Goal: Task Accomplishment & Management: Manage account settings

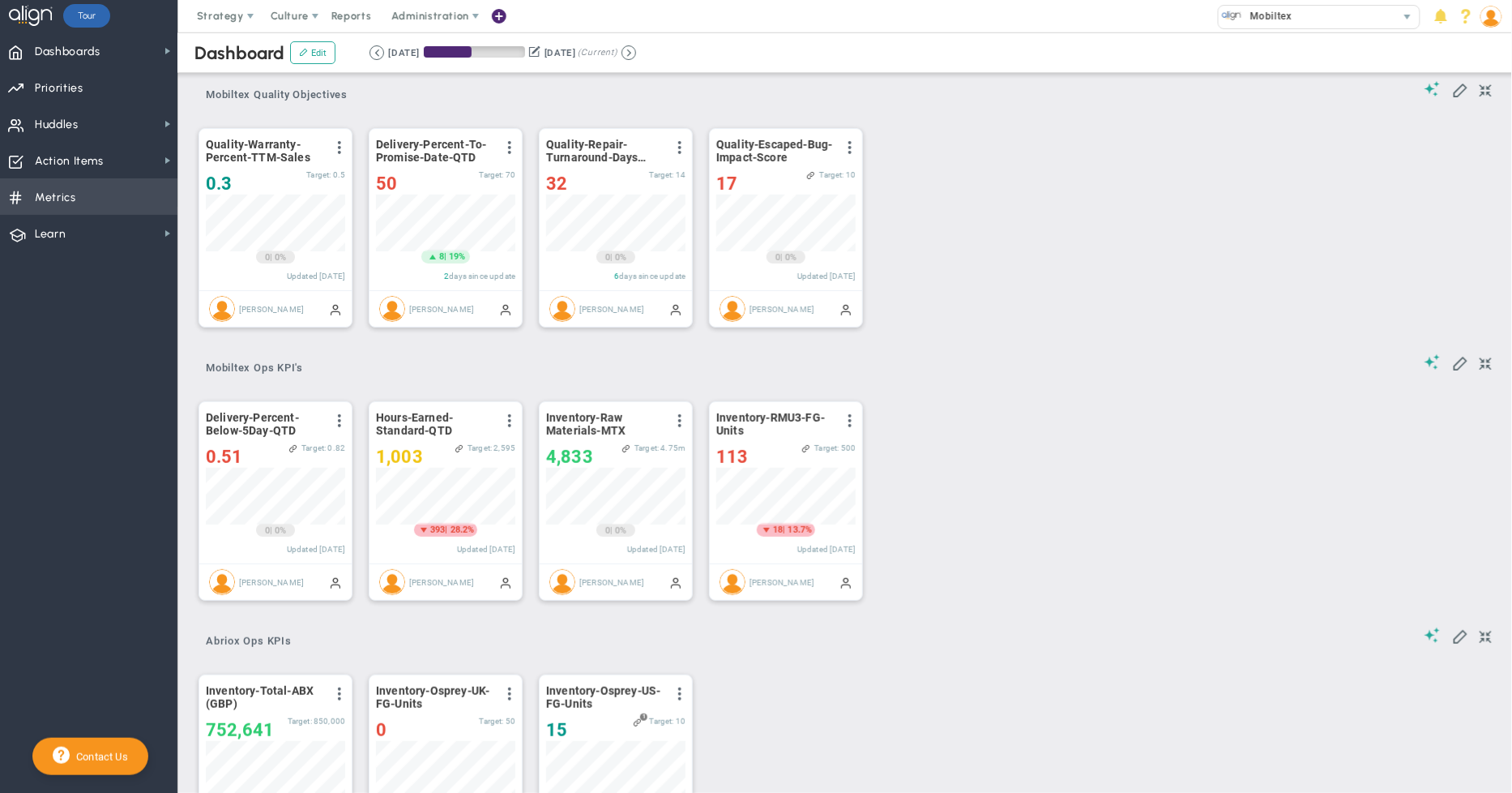
click at [84, 193] on span "Metrics Metrics" at bounding box center [89, 196] width 178 height 36
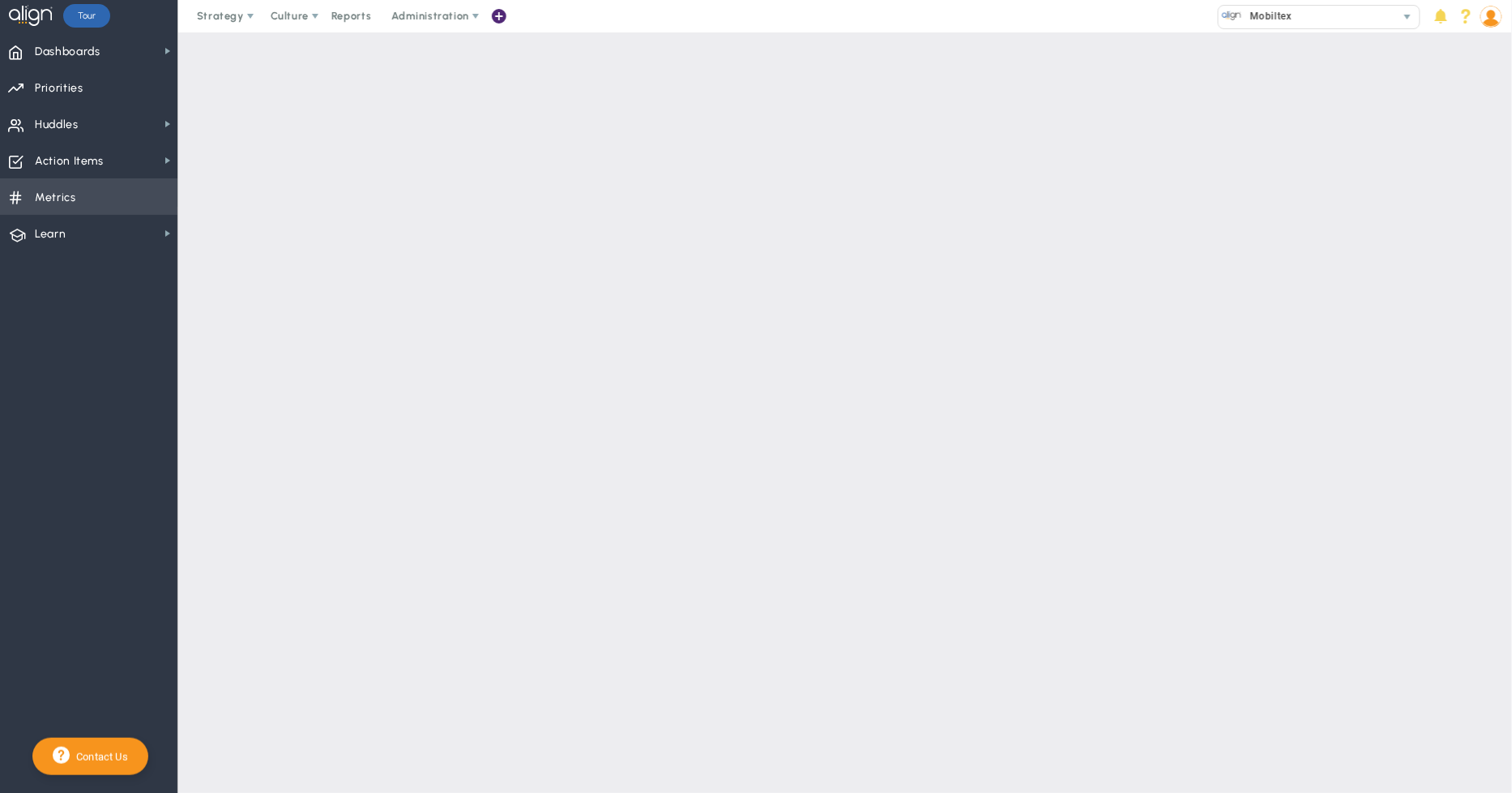
checkbox input "false"
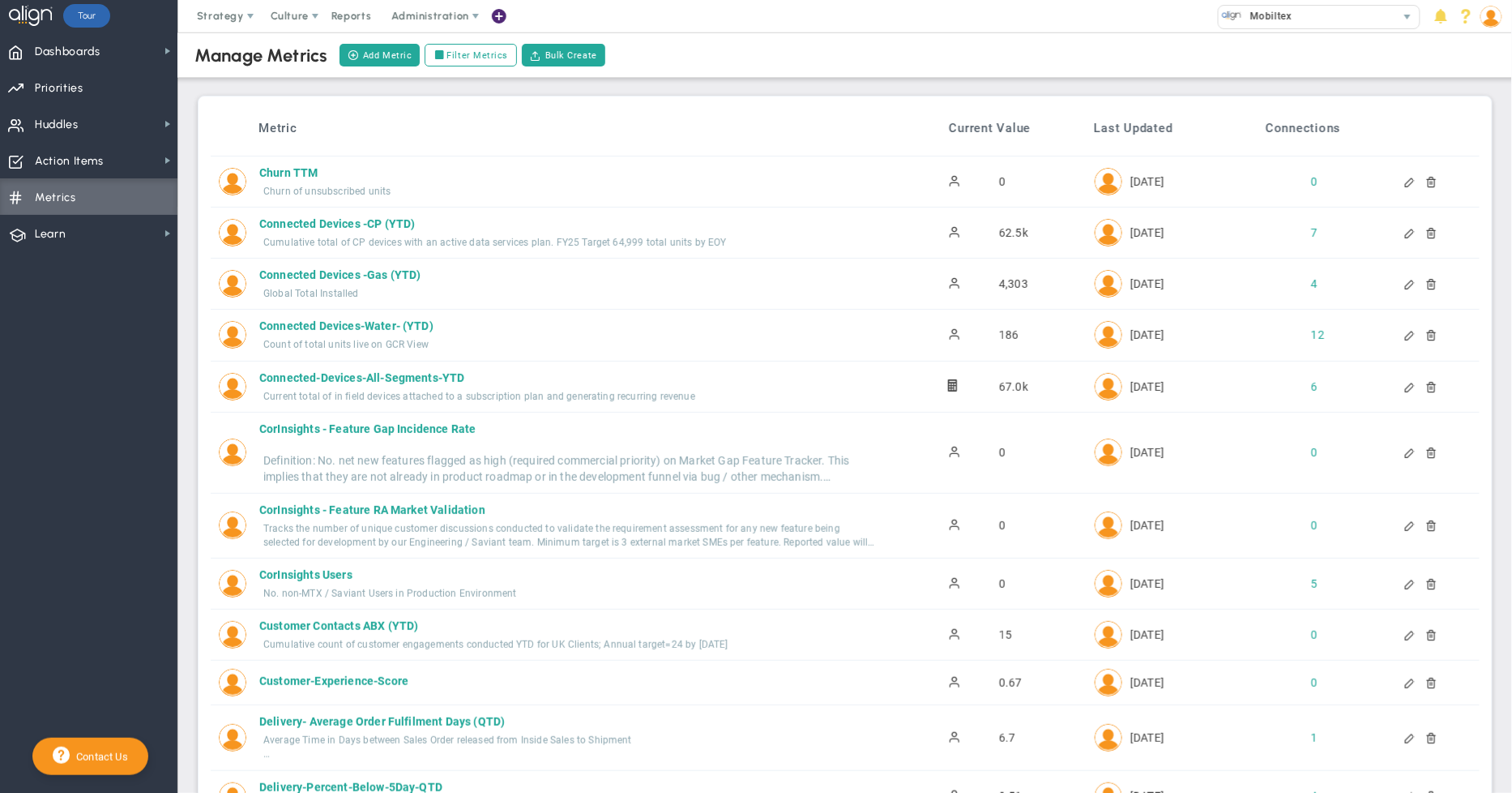
scroll to position [2542, 0]
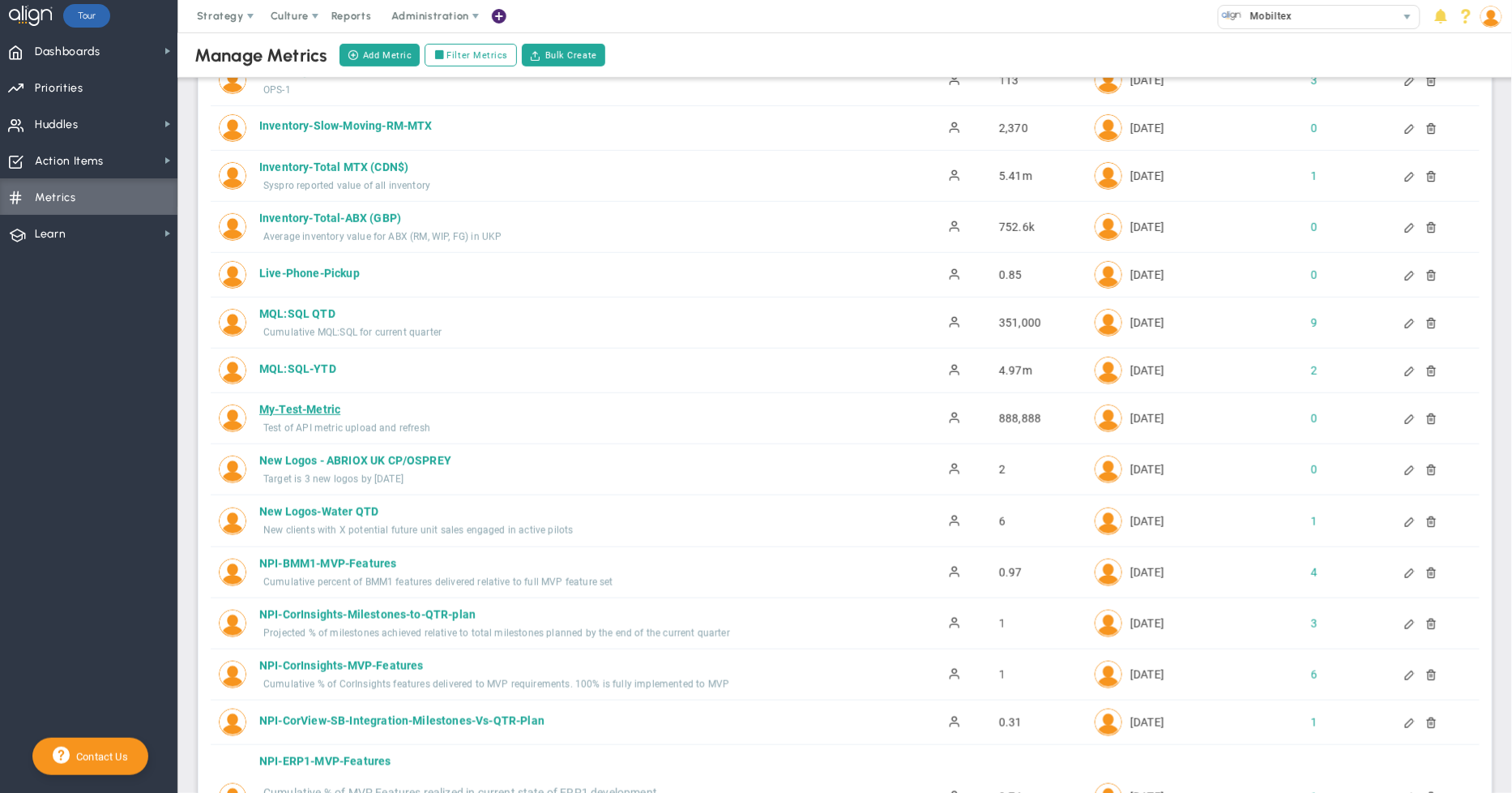
click at [336, 411] on div "My-Test-Metric" at bounding box center [567, 409] width 614 height 16
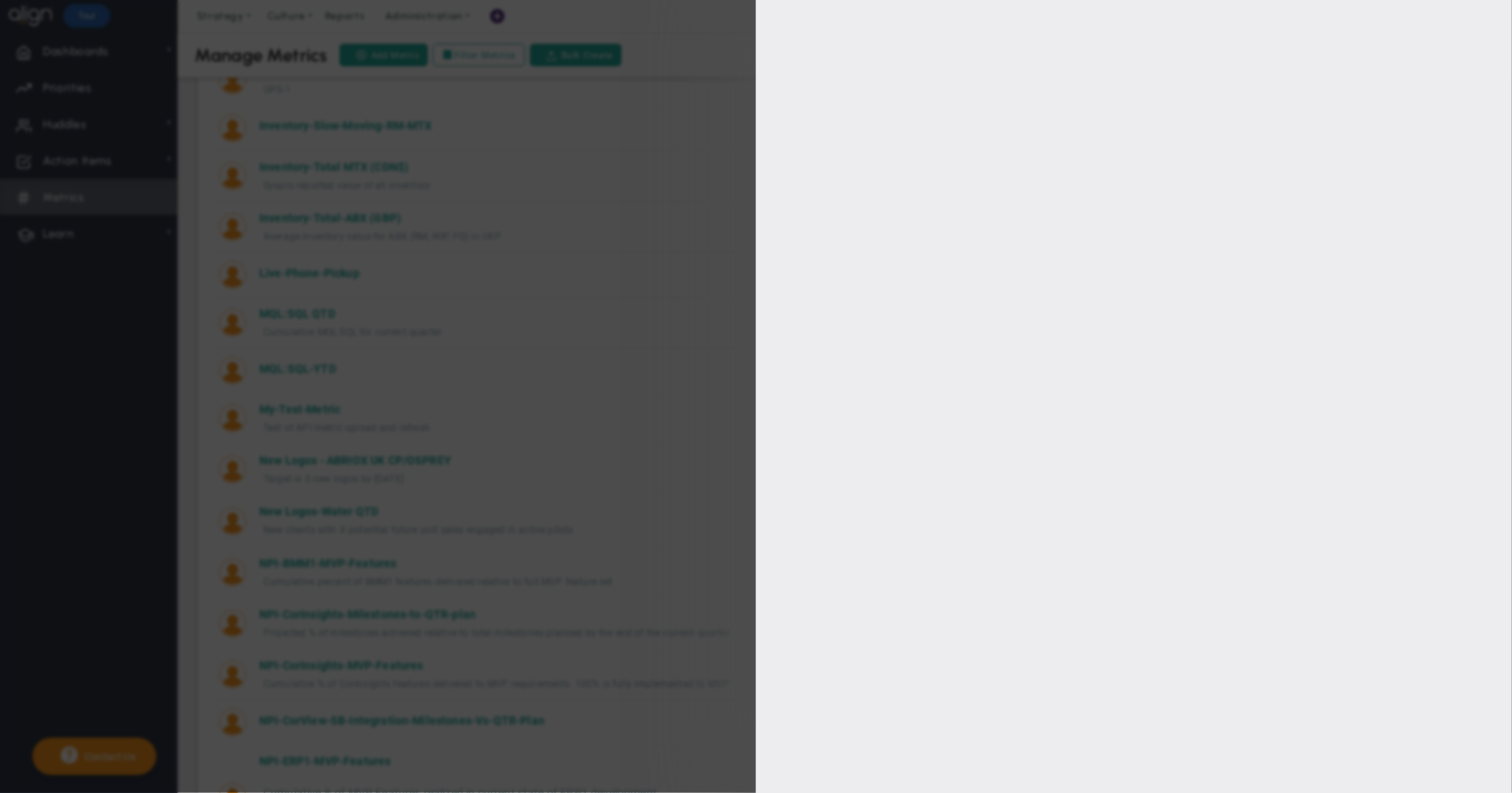
type input "My-Test-Metric"
type input "888888"
type input "[PERSON_NAME]"
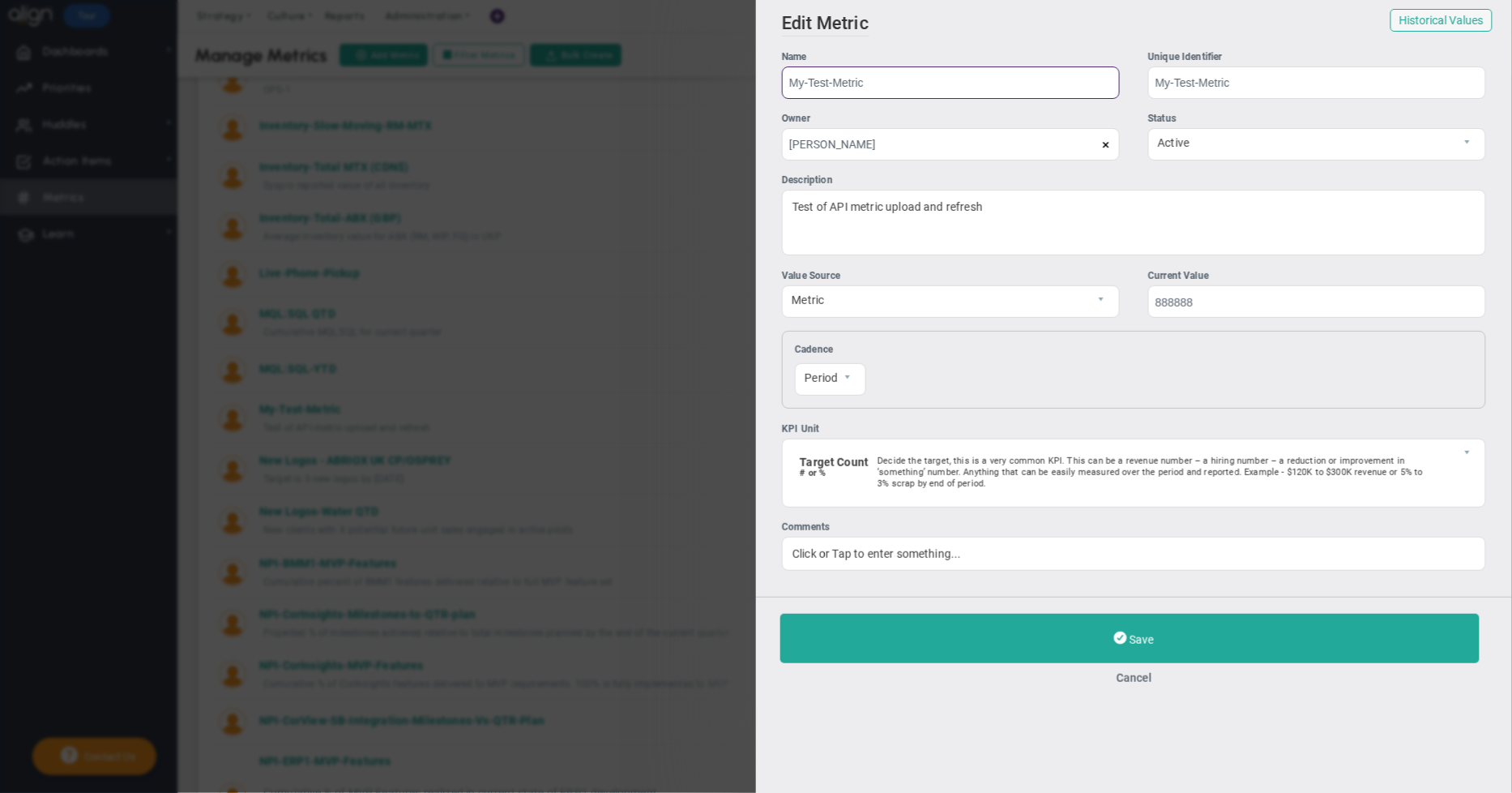
drag, startPoint x: 898, startPoint y: 83, endPoint x: 657, endPoint y: 87, distance: 241.0
click at [657, 87] on div "Add Edit Metric Historical Values Target Metric Name My-Test-Metric Unique Iden…" at bounding box center [756, 396] width 1512 height 793
click at [1129, 681] on button "Cancel" at bounding box center [1134, 678] width 708 height 13
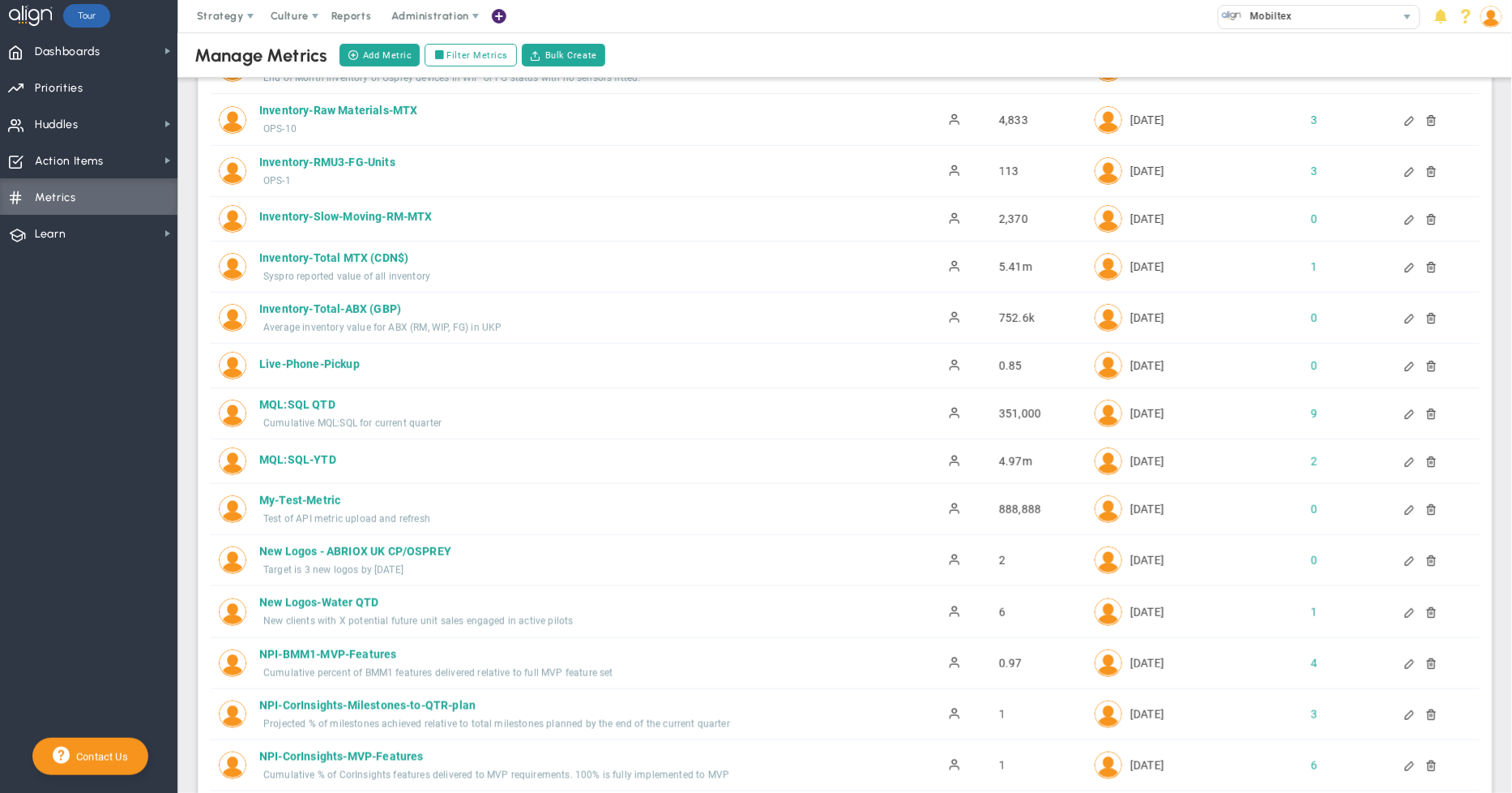
scroll to position [2452, 0]
click at [70, 205] on span "Metrics" at bounding box center [55, 197] width 41 height 34
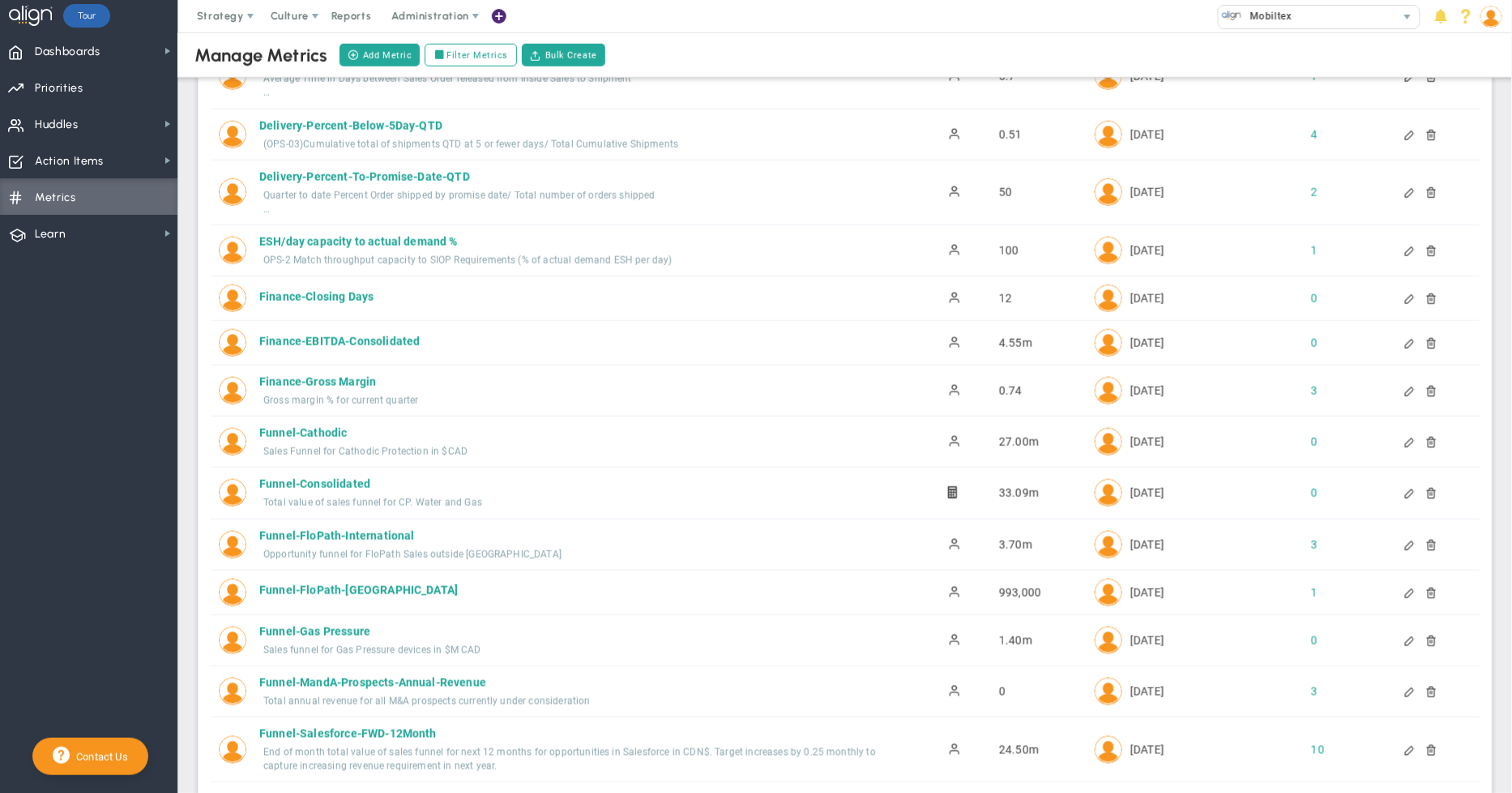
scroll to position [381, 0]
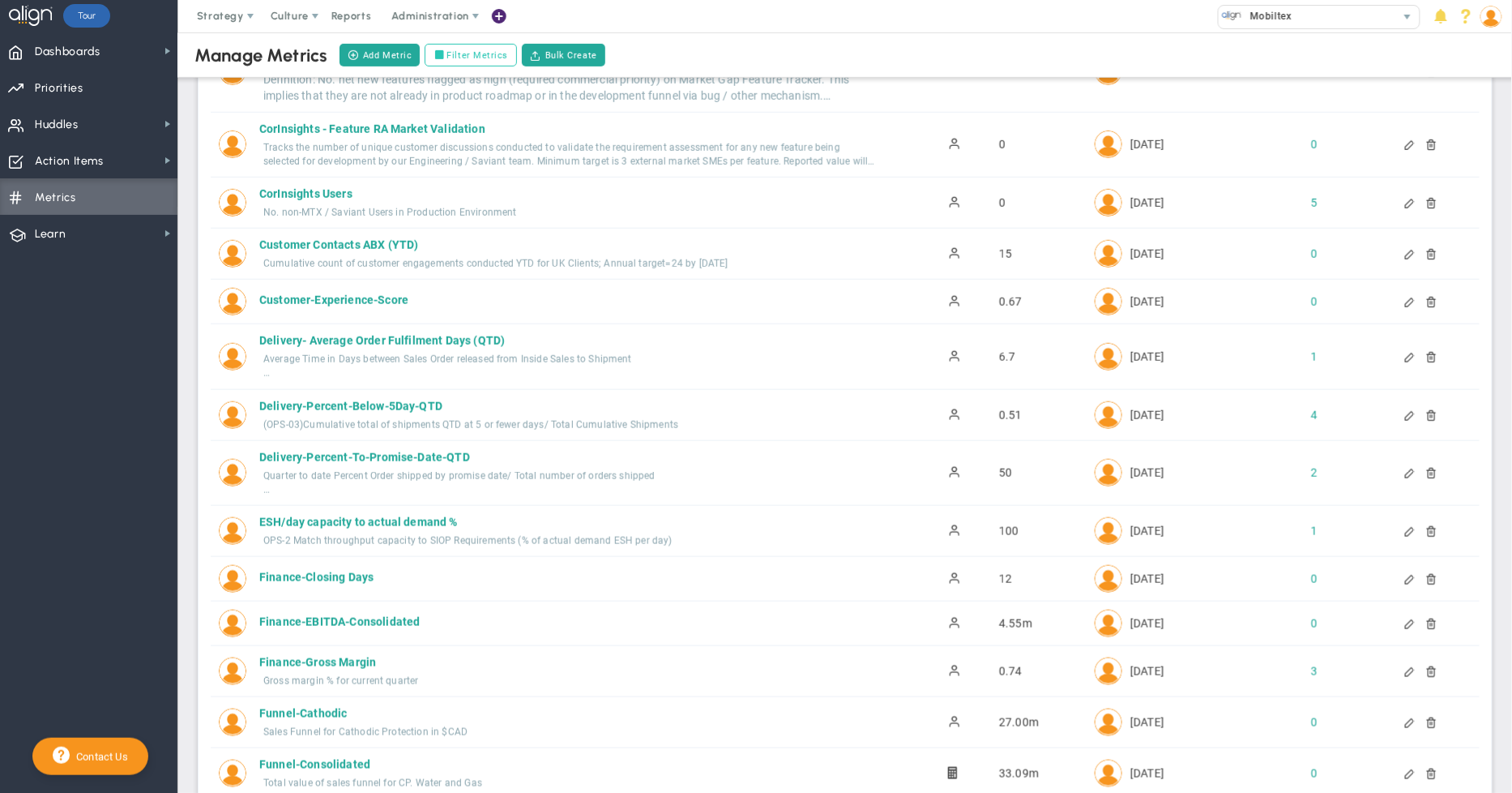
click at [482, 61] on label "Filter Metrics" at bounding box center [471, 55] width 92 height 23
click at [448, 61] on input "Filter Metrics" at bounding box center [442, 55] width 11 height 11
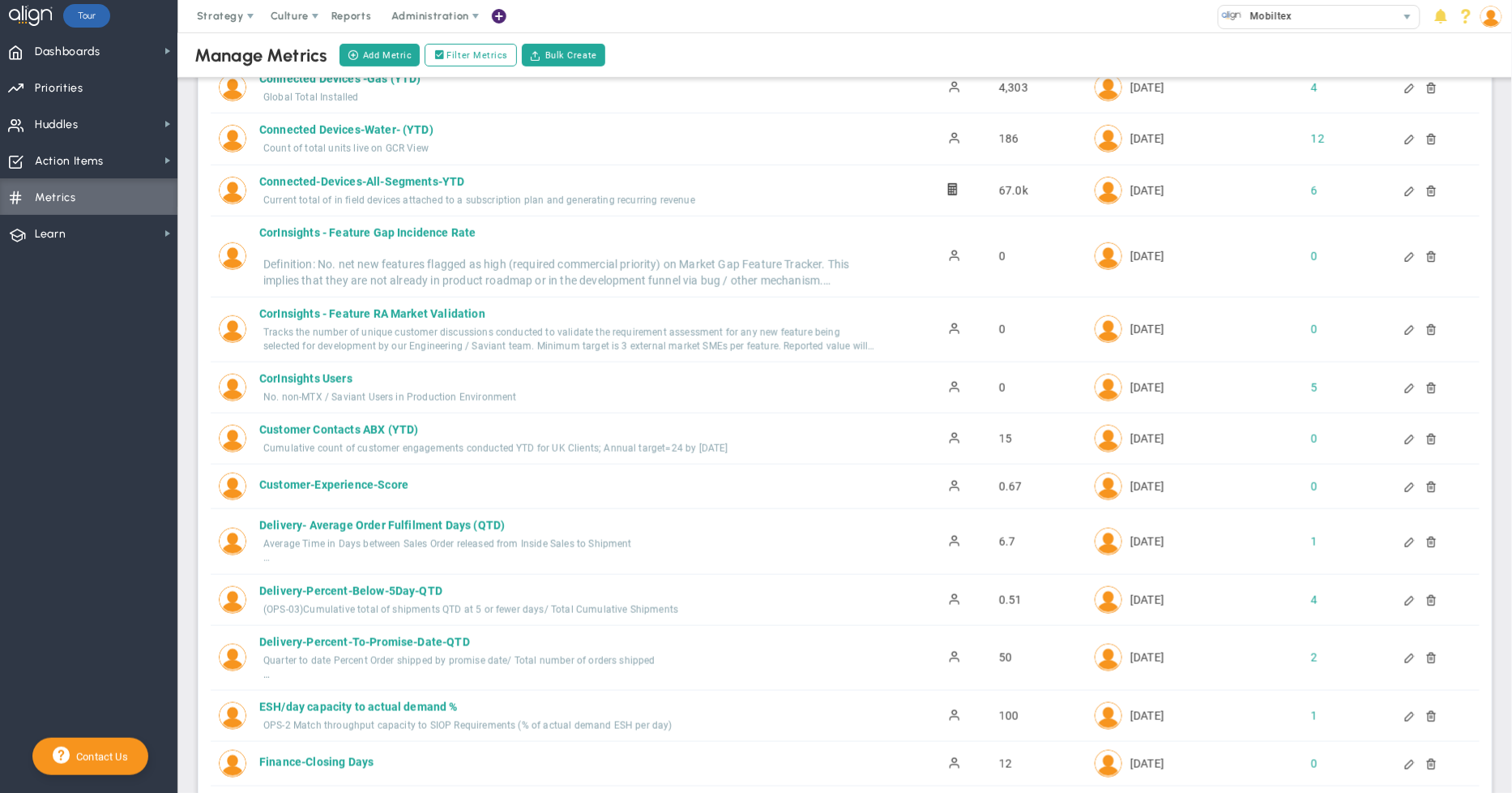
scroll to position [566, 0]
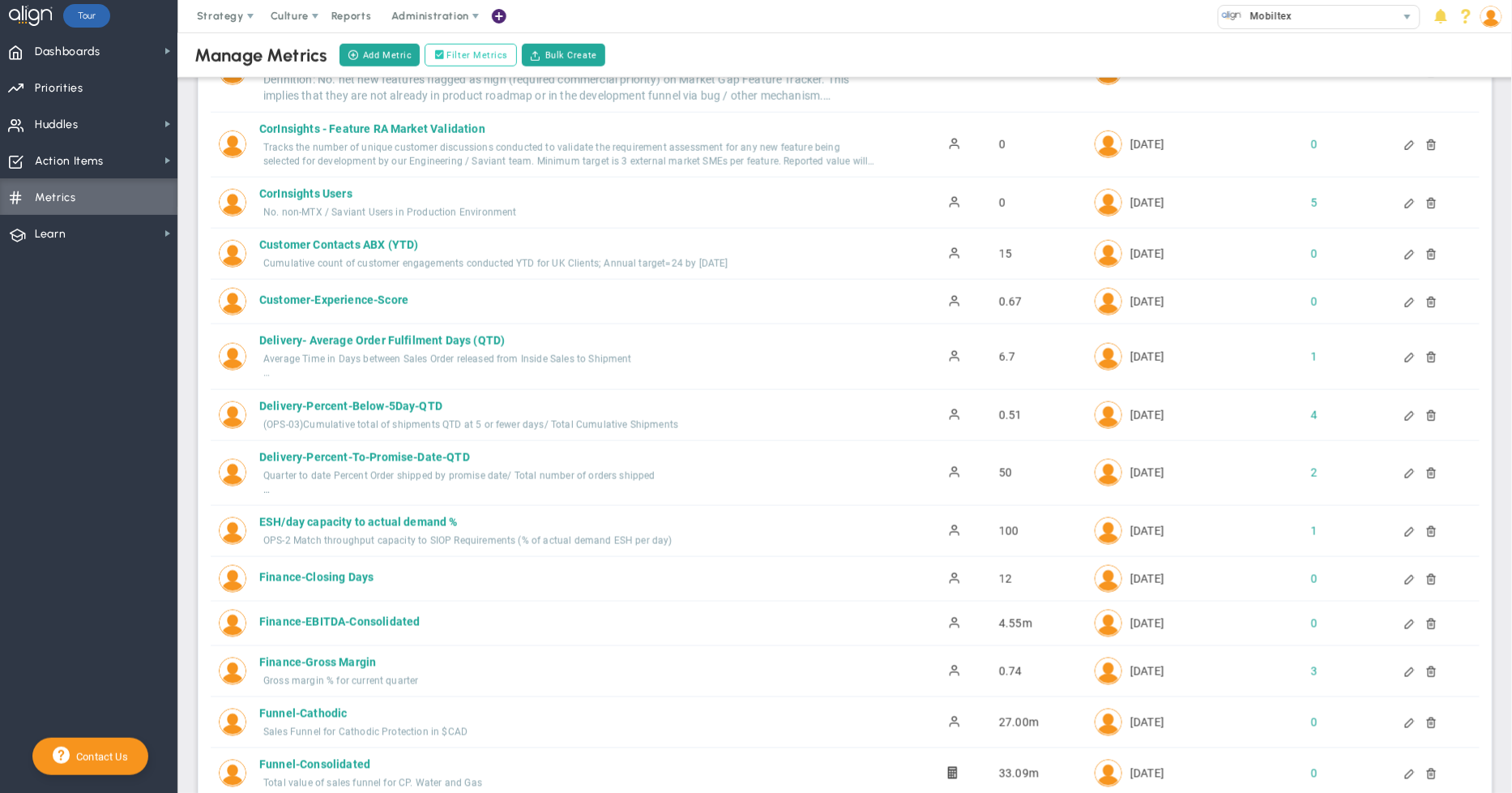
click at [463, 58] on label "Filter Metrics" at bounding box center [471, 55] width 92 height 23
click at [448, 58] on input "Filter Metrics" at bounding box center [442, 55] width 11 height 11
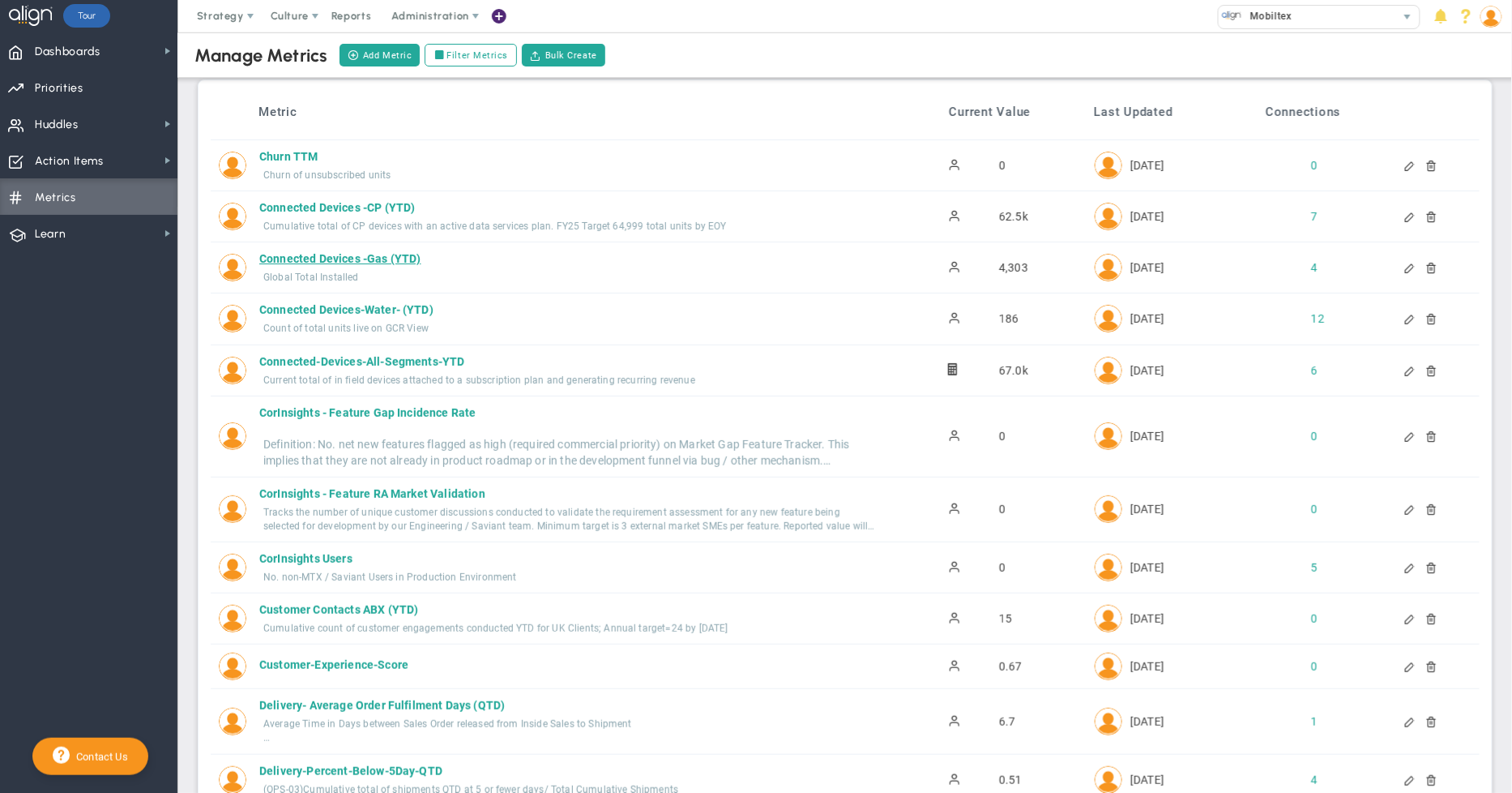
scroll to position [0, 0]
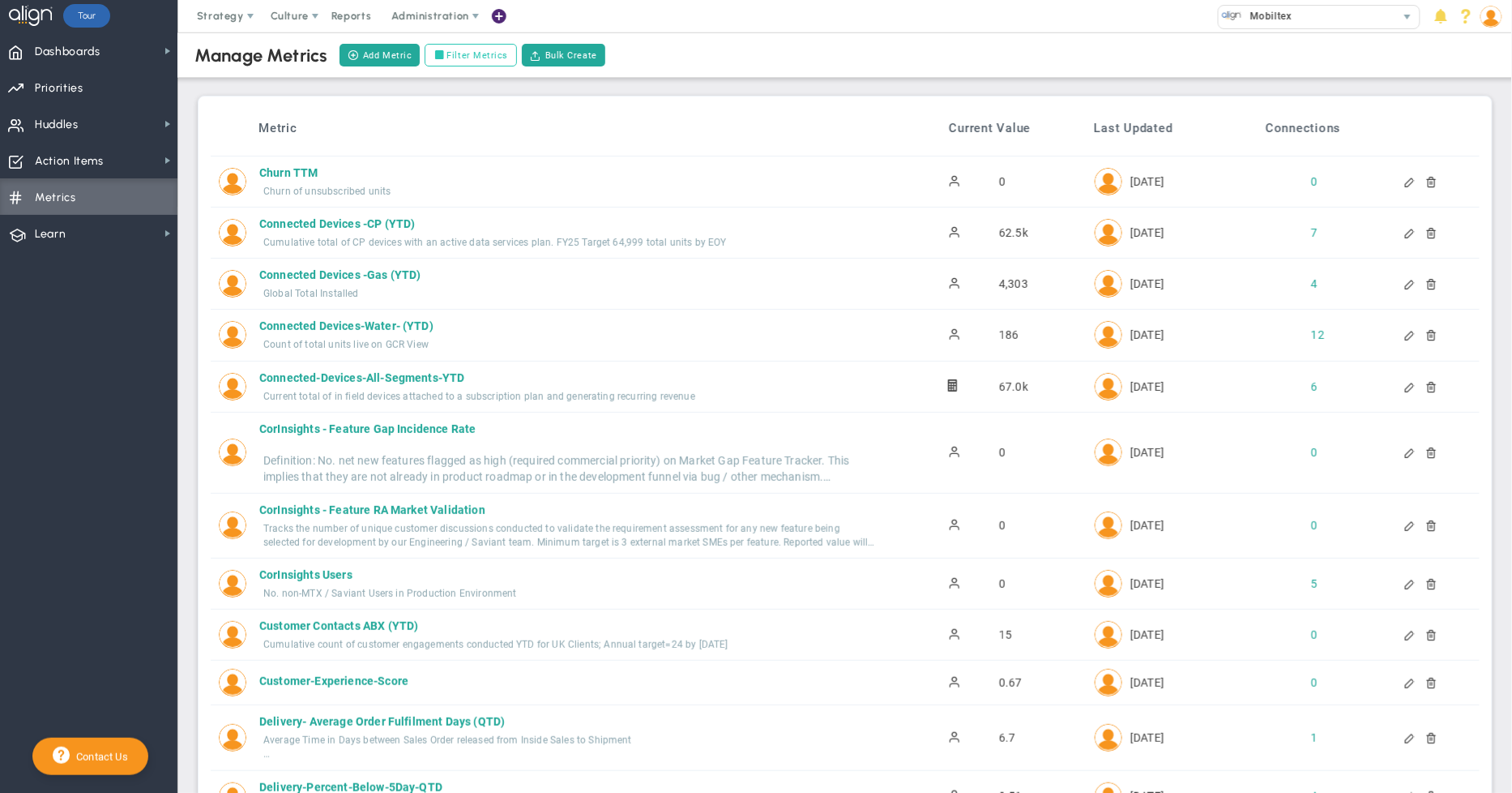
click at [471, 57] on label "Filter Metrics" at bounding box center [471, 55] width 92 height 23
click at [448, 57] on input "Filter Metrics" at bounding box center [442, 55] width 11 height 11
checkbox input "true"
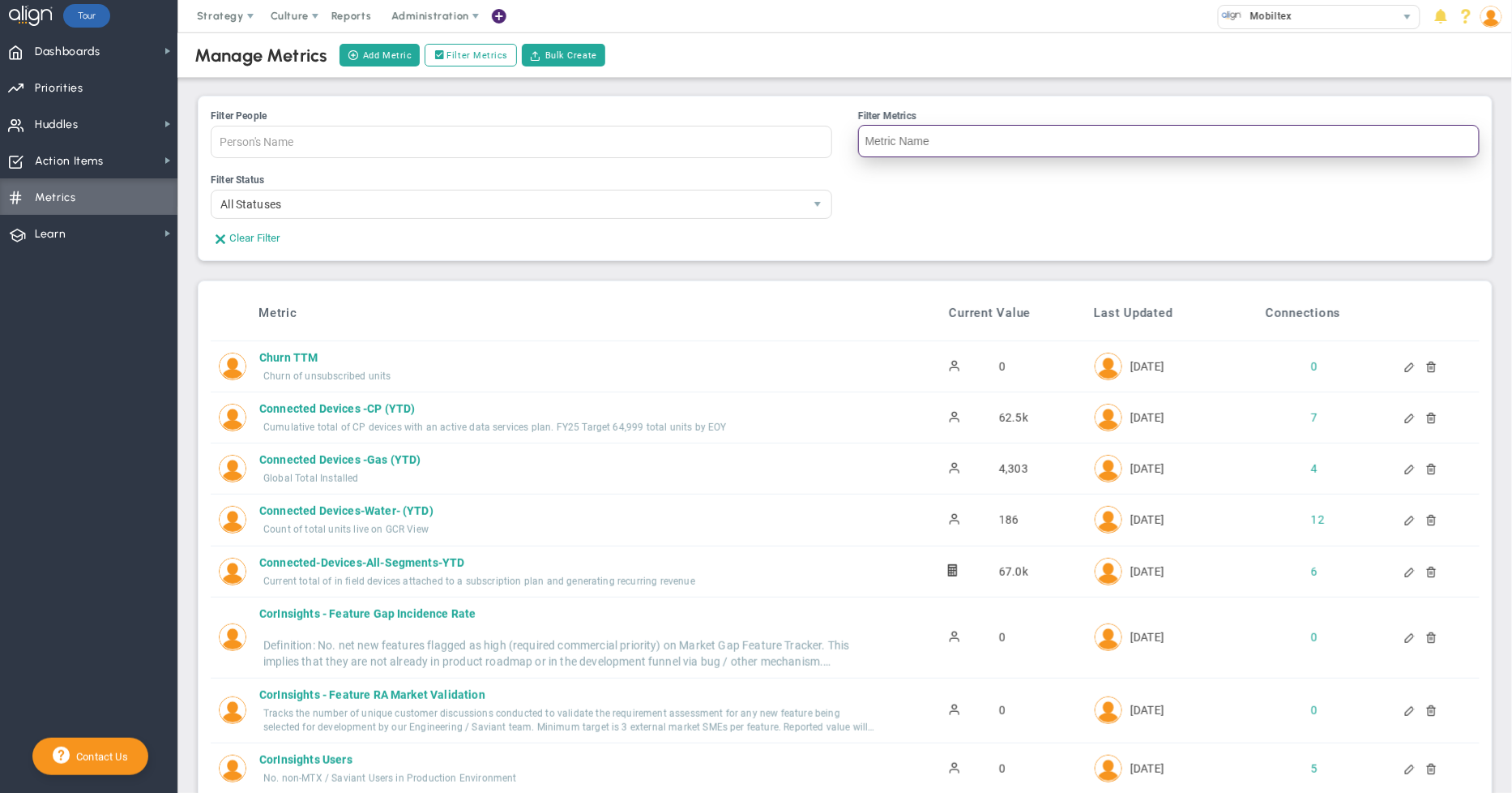
click at [894, 149] on input "Filter Metrics" at bounding box center [1169, 141] width 621 height 33
paste input "Quality-ABX-Warranty-Units-CP-[GEOGRAPHIC_DATA]"
type input "Quality-ABX-Warranty-Units-CP-[GEOGRAPHIC_DATA]"
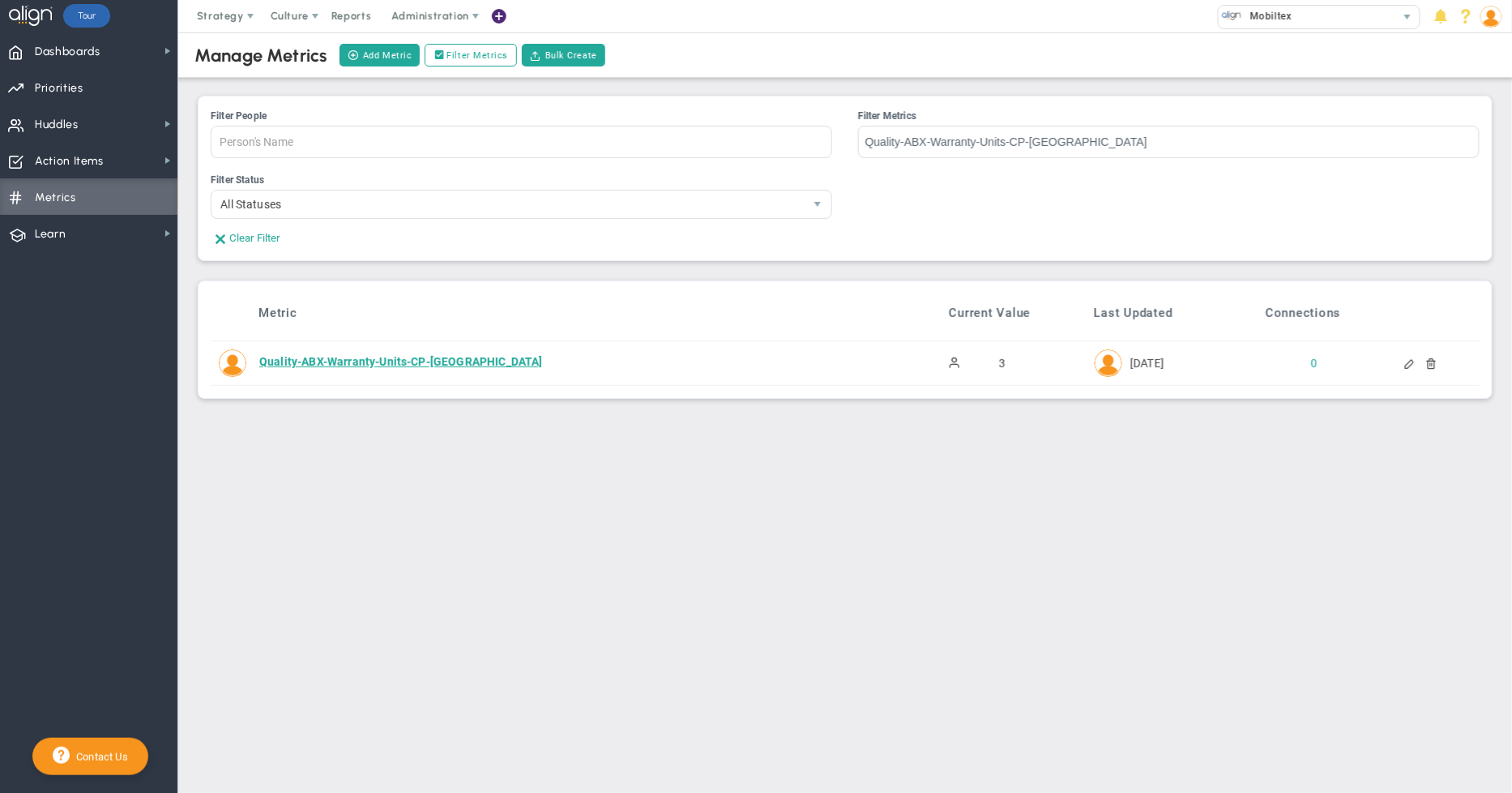
click at [398, 362] on div "Quality-ABX-Warranty-Units-CP-[GEOGRAPHIC_DATA]" at bounding box center [567, 362] width 614 height 16
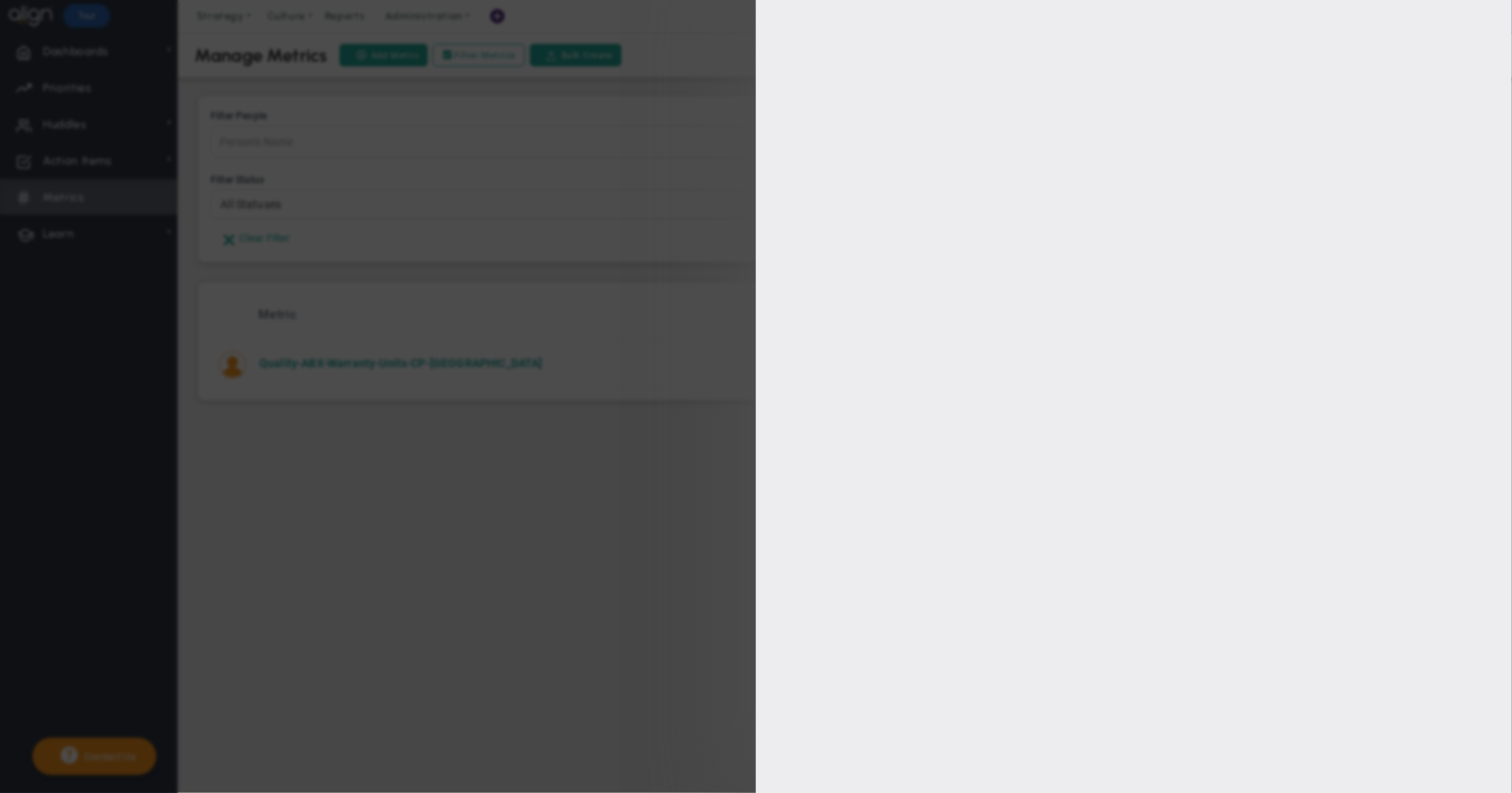
type input "Quality-ABX-Warranty-Units-CP-[GEOGRAPHIC_DATA]"
type input "3.0"
type input "[PERSON_NAME]"
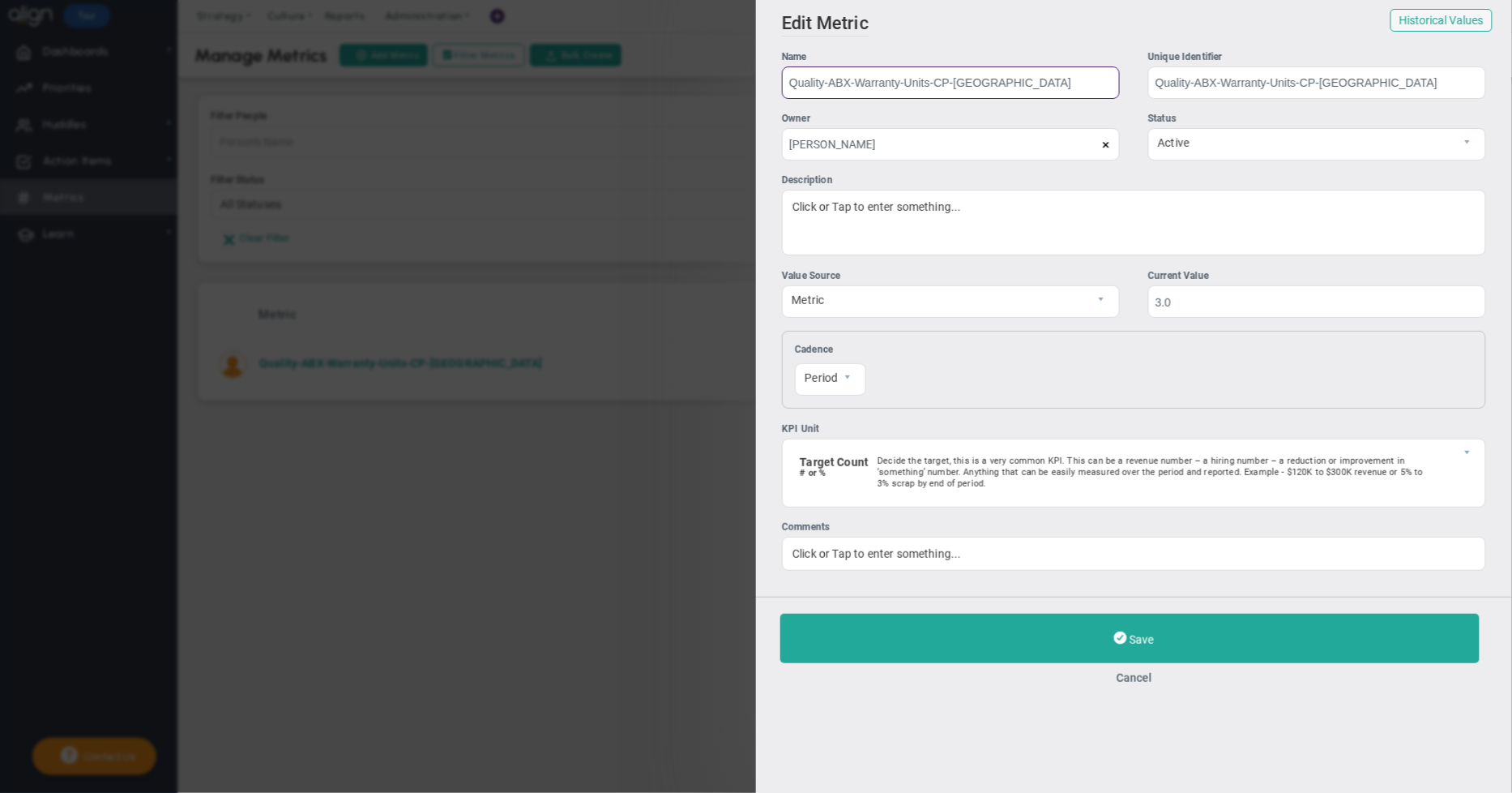
drag, startPoint x: 997, startPoint y: 79, endPoint x: 468, endPoint y: 71, distance: 529.1
click at [468, 71] on div "Add Edit Metric Historical Values Target Metric Name Quality-ABX-Warranty-Units…" at bounding box center [756, 396] width 1512 height 793
paste input "Shipments-Sunbird2-TR-YTD"
drag, startPoint x: 977, startPoint y: 84, endPoint x: 614, endPoint y: 69, distance: 363.3
click at [614, 69] on div "Add Edit Metric Historical Values Target Metric Name Shipments-Sunbird2-TR-YTD …" at bounding box center [756, 396] width 1512 height 793
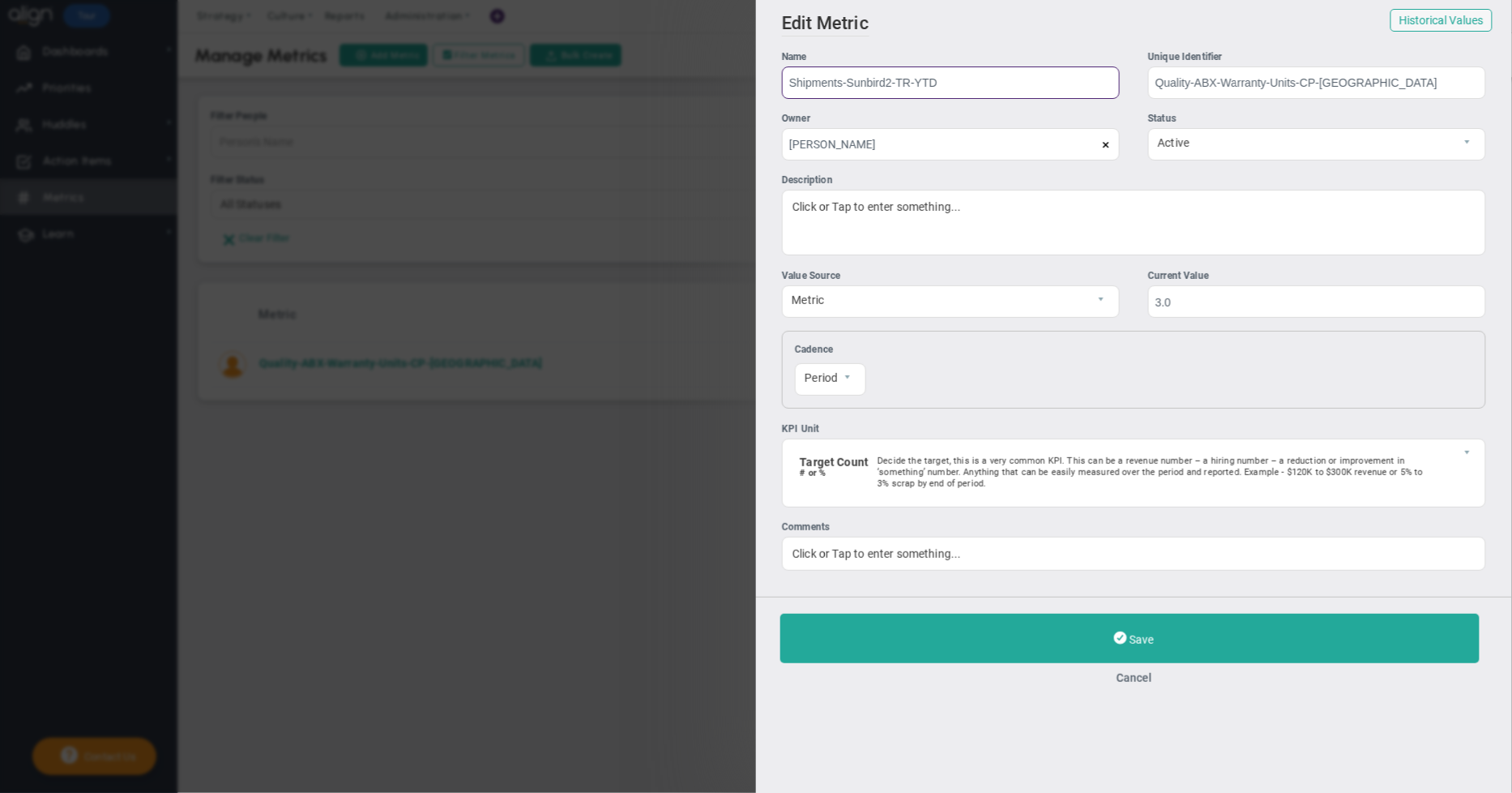
type input "Shipments-Sunbird2-TR-YTD"
click at [1129, 682] on button "Cancel" at bounding box center [1134, 678] width 708 height 13
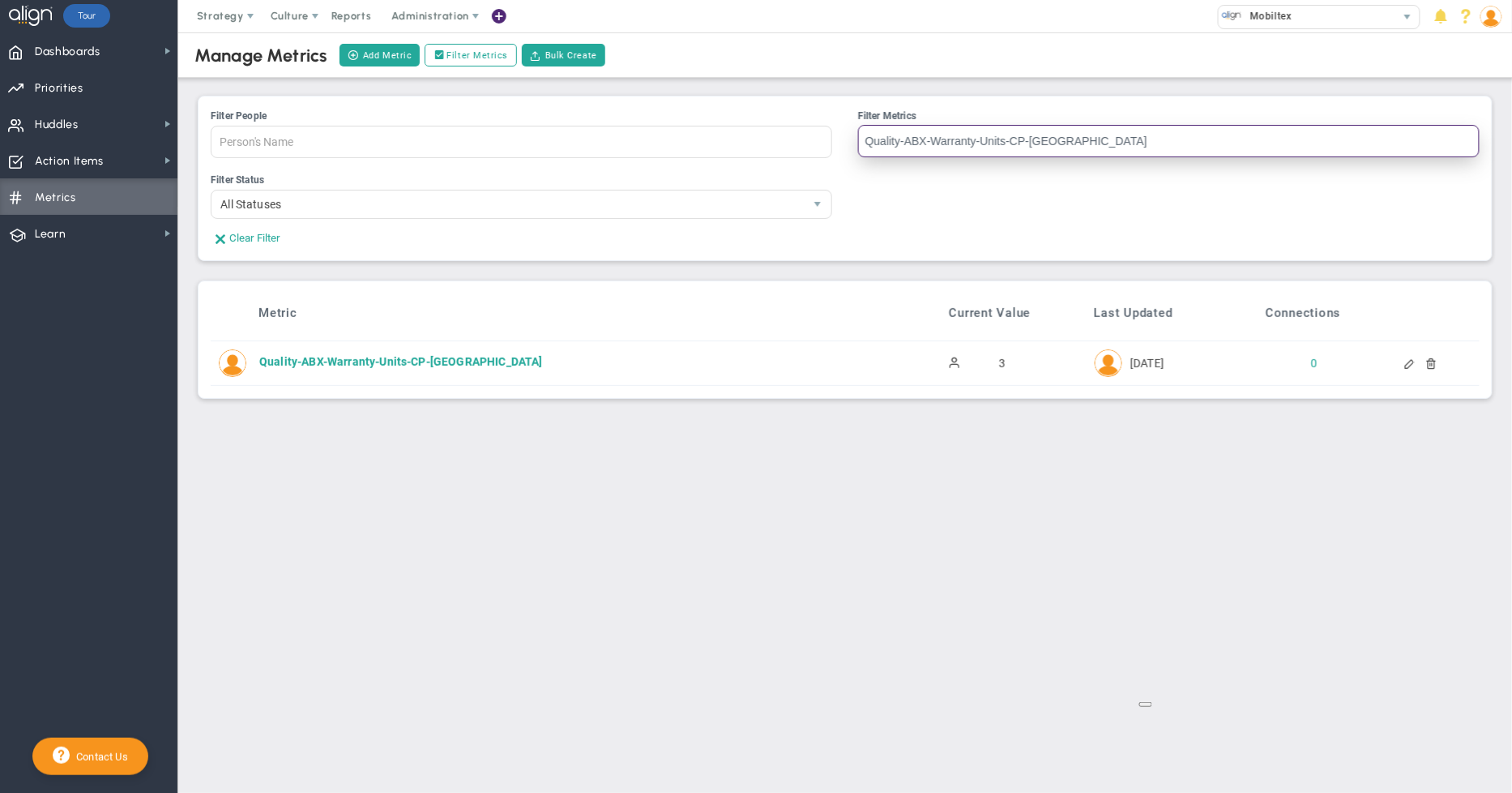
drag, startPoint x: 1048, startPoint y: 142, endPoint x: 480, endPoint y: 139, distance: 568.0
click at [481, 138] on ul "Filter People Person's Name [PERSON_NAME] [PERSON_NAME] [PERSON_NAME] [PERSON_N…" at bounding box center [845, 140] width 1269 height 64
paste input "Shipments-Sunbird2-TR-YTD"
type input "Shipments-Sunbird2-TR-YTD"
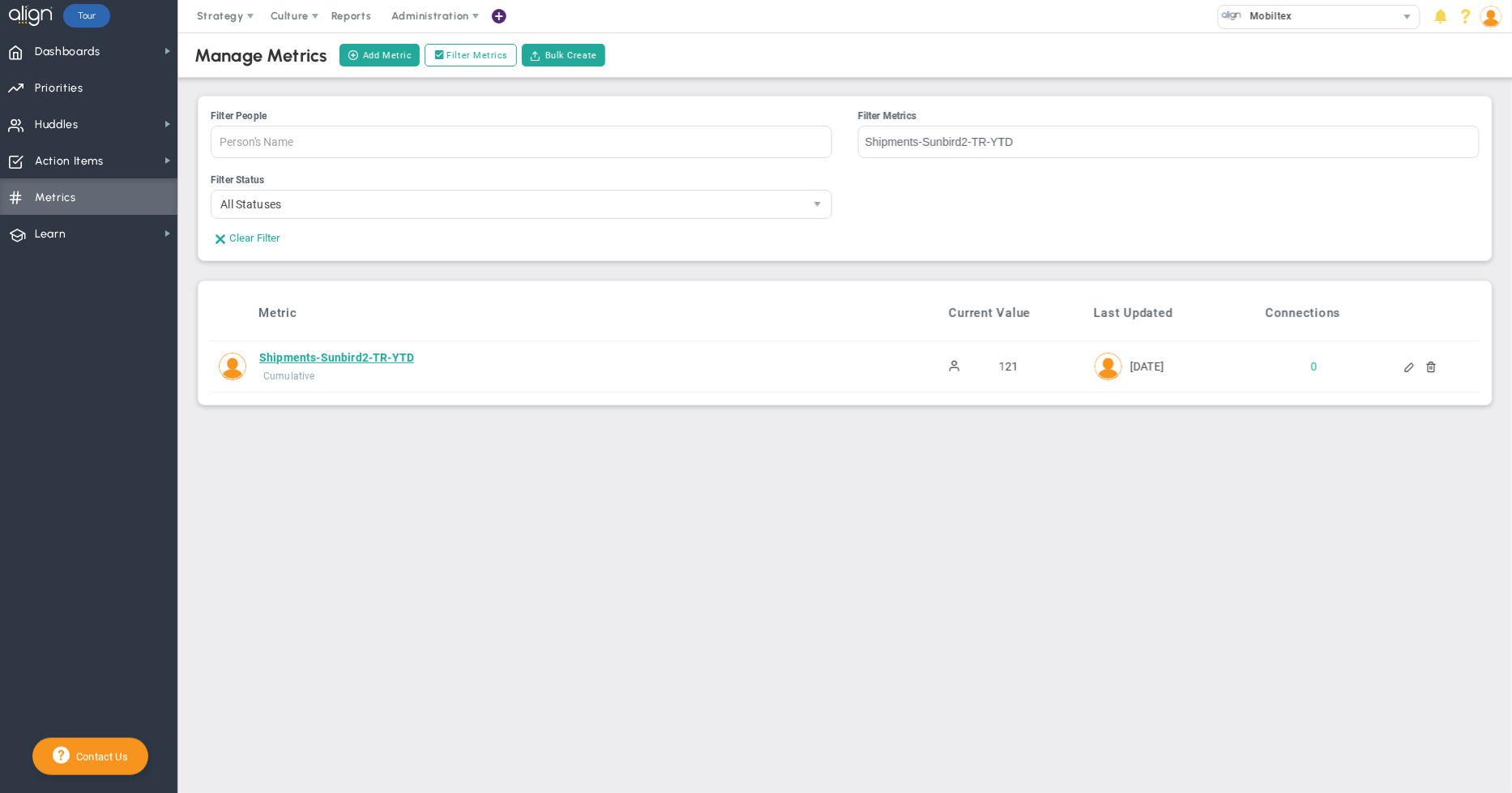
click at [383, 355] on div "Shipments-Sunbird2-TR-YTD" at bounding box center [567, 357] width 614 height 16
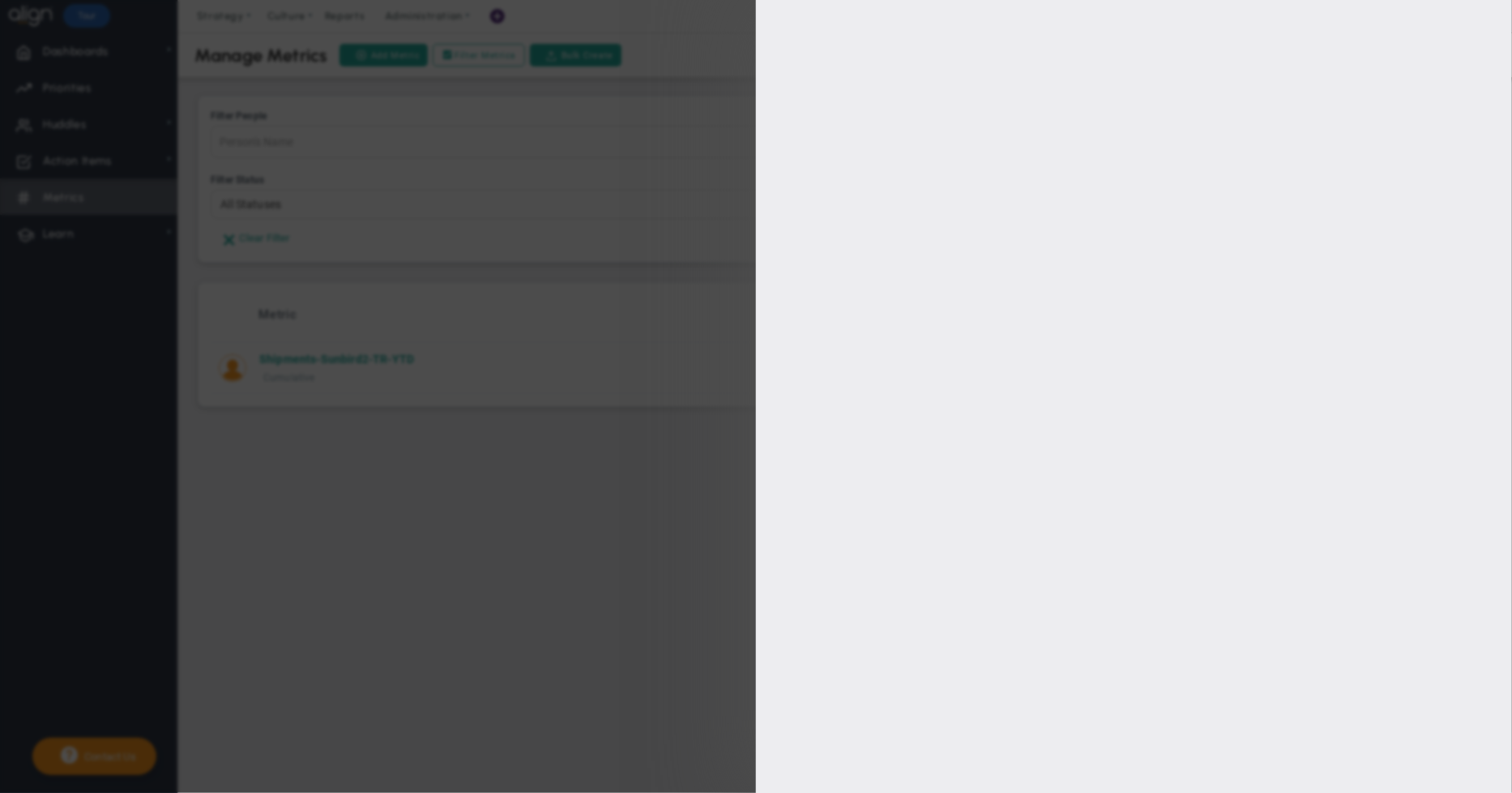
type input "Shipments-Sunbird2-TR-YTD"
type input "[PERSON_NAME]"
type input "121.0"
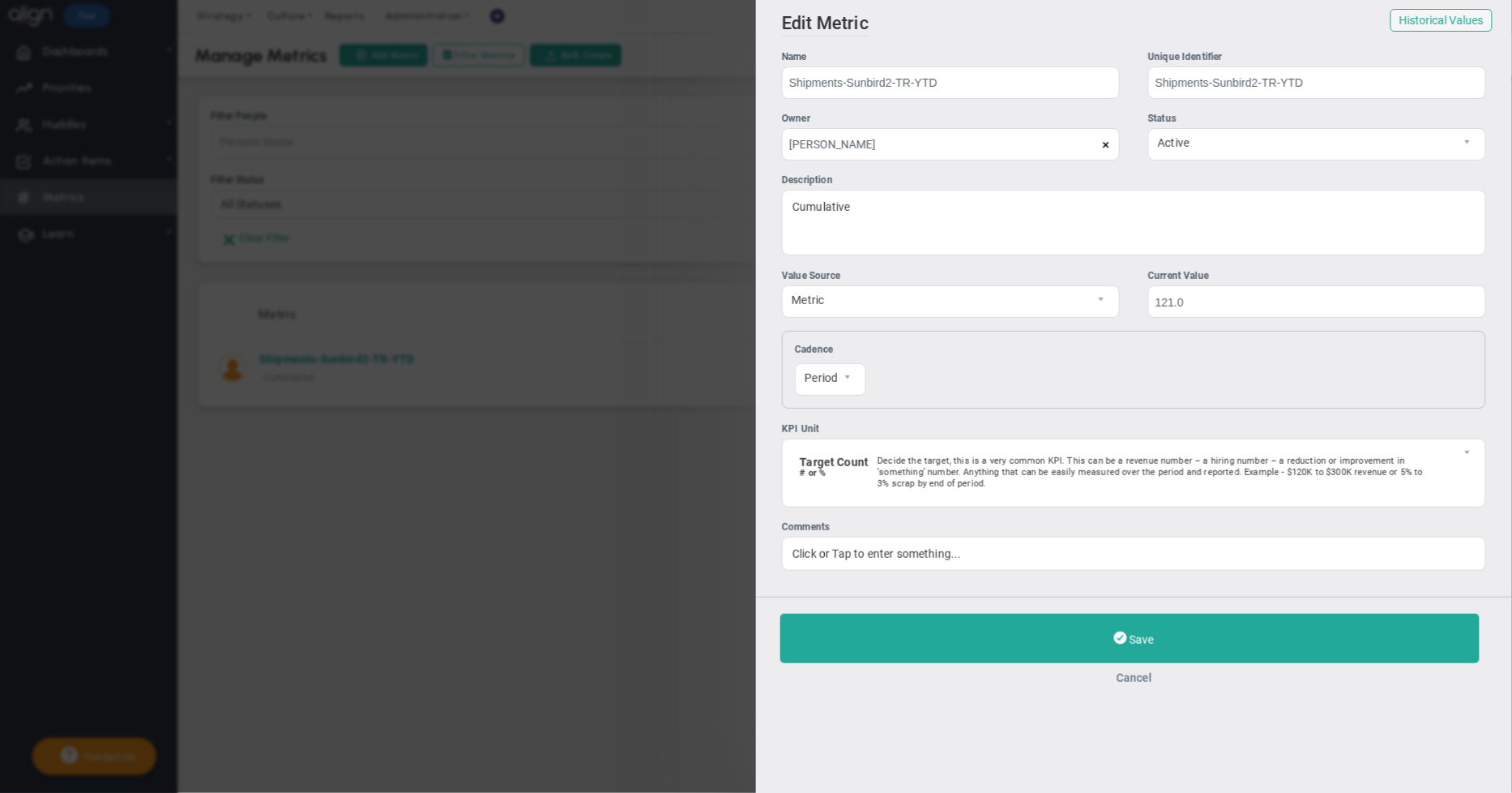
click at [1123, 684] on button "Cancel" at bounding box center [1134, 678] width 708 height 13
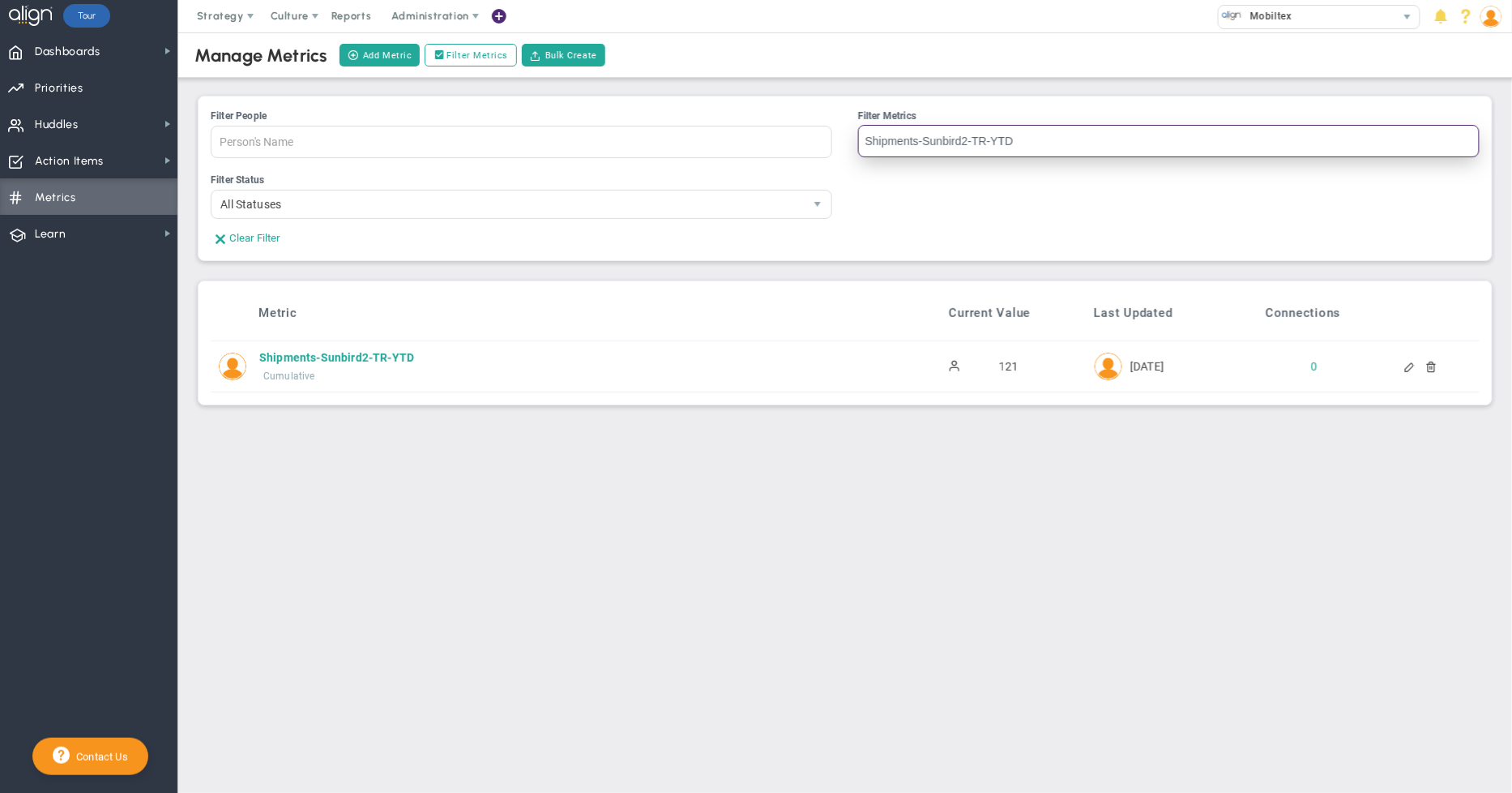
drag, startPoint x: 1099, startPoint y: 141, endPoint x: 561, endPoint y: 119, distance: 538.4
click at [561, 119] on ul "Filter People Person's Name [PERSON_NAME] [PERSON_NAME] [PERSON_NAME] [PERSON_N…" at bounding box center [845, 140] width 1269 height 64
type input "My-Test-Metric"
drag, startPoint x: 989, startPoint y: 143, endPoint x: 679, endPoint y: 126, distance: 310.5
click at [679, 126] on ul "Filter People Person's Name [PERSON_NAME] [PERSON_NAME] [PERSON_NAME] [PERSON_N…" at bounding box center [845, 140] width 1269 height 64
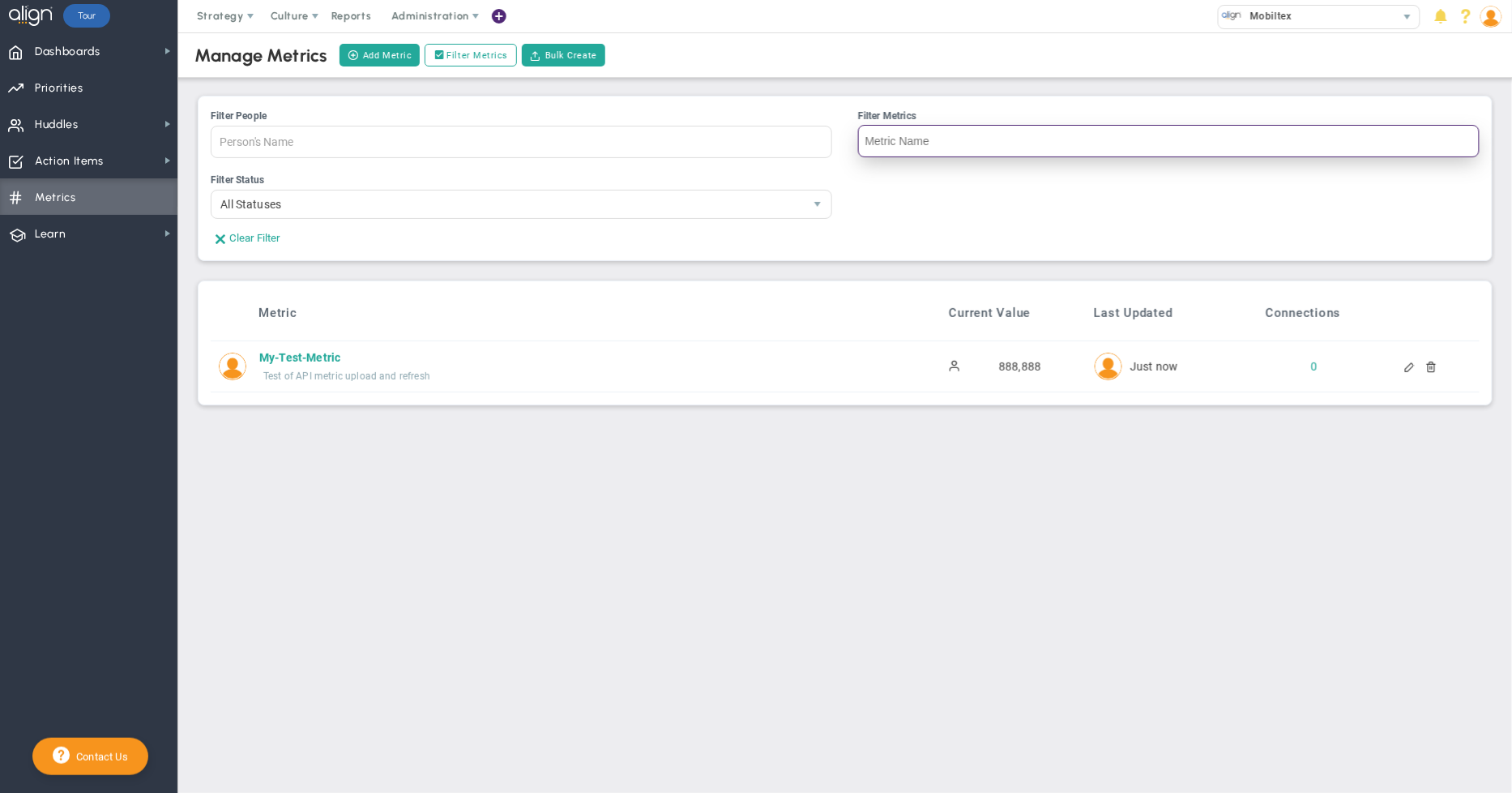
paste input "My-Test-Metric"
type input "My-Test-Metric"
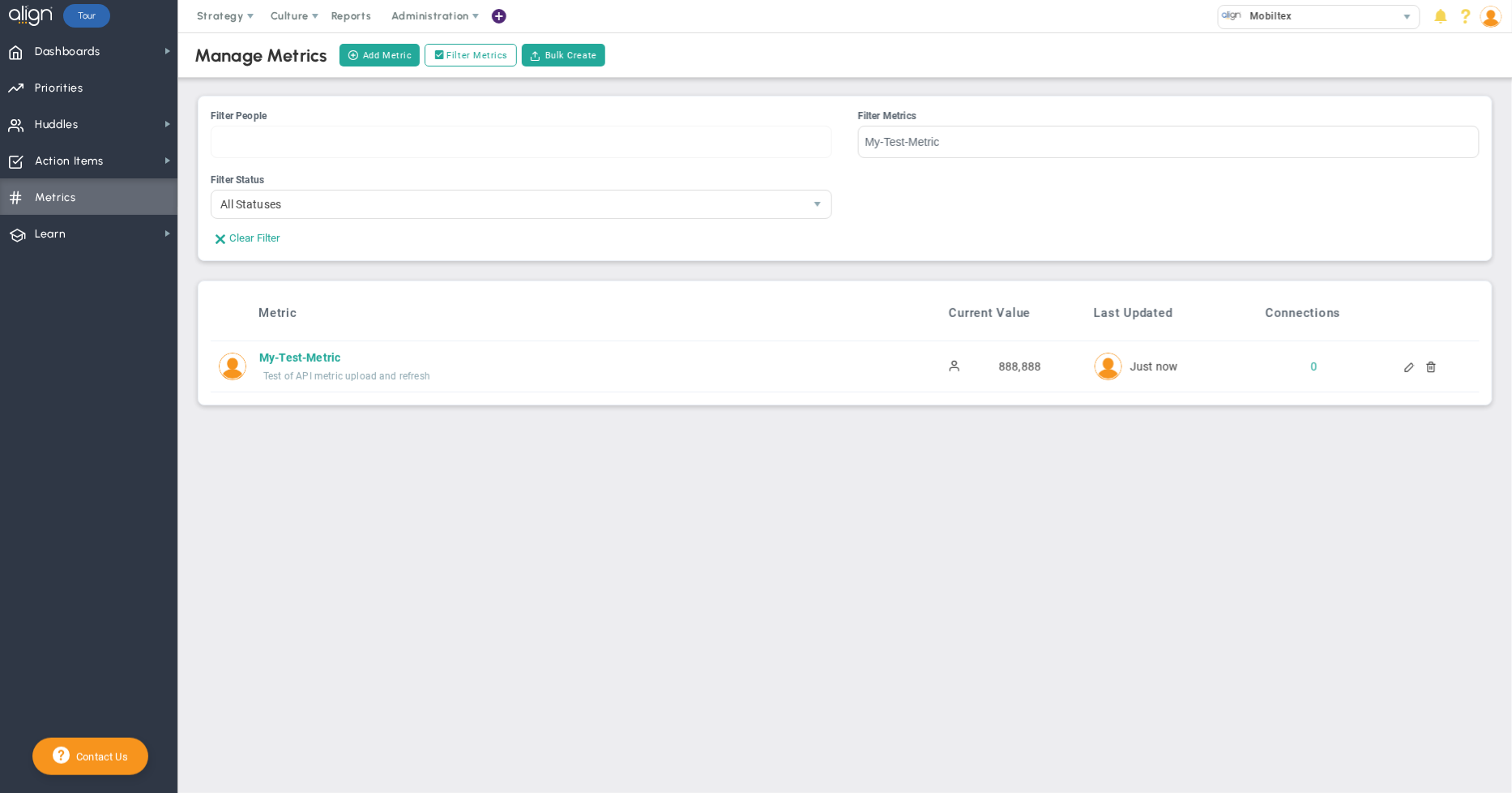
click at [501, 135] on div at bounding box center [521, 142] width 621 height 33
click at [325, 135] on input "Filter People [PERSON_NAME] [PERSON_NAME] [PERSON_NAME] [PERSON_NAME] [PERSON_N…" at bounding box center [268, 142] width 114 height 31
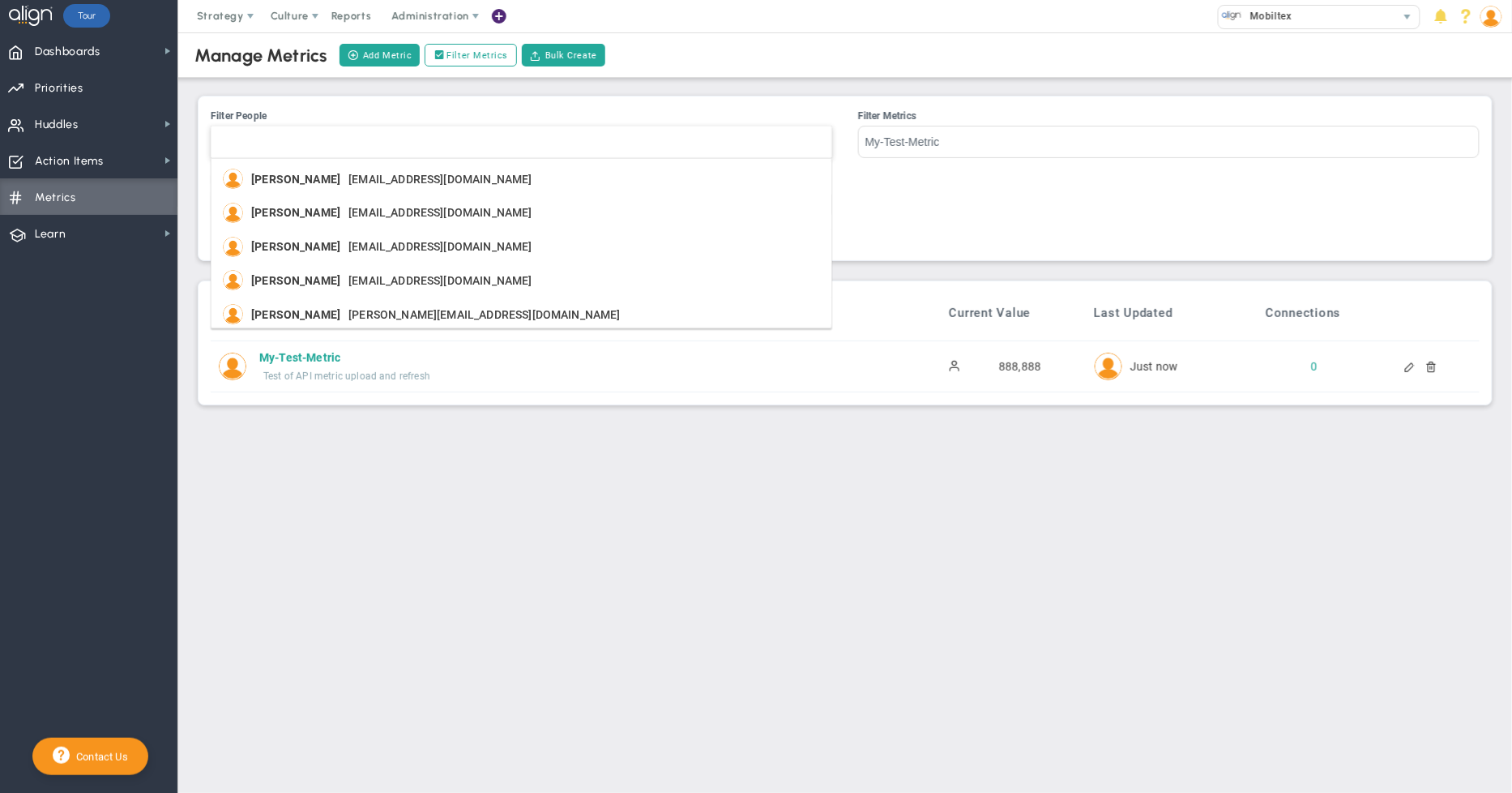
type input "Person's Name"
